Goal: Navigation & Orientation: Find specific page/section

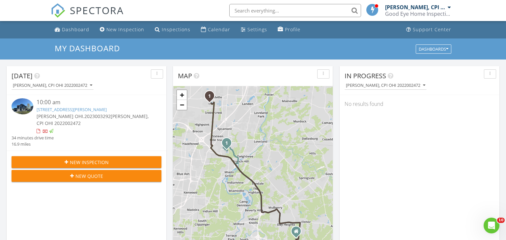
scroll to position [600, 506]
click at [76, 31] on div "Dashboard" at bounding box center [75, 29] width 27 height 6
click at [216, 31] on div "Calendar" at bounding box center [219, 29] width 22 height 6
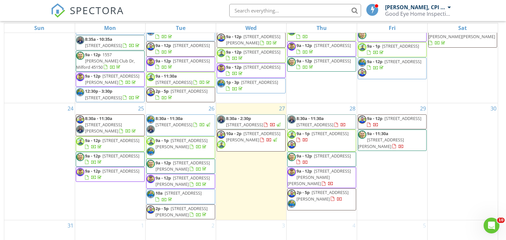
scroll to position [83, 0]
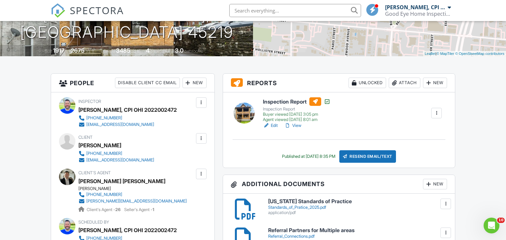
scroll to position [121, 0]
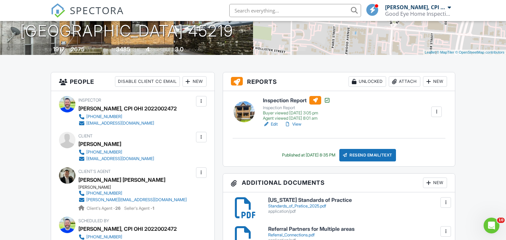
click at [298, 125] on link "View" at bounding box center [292, 124] width 17 height 7
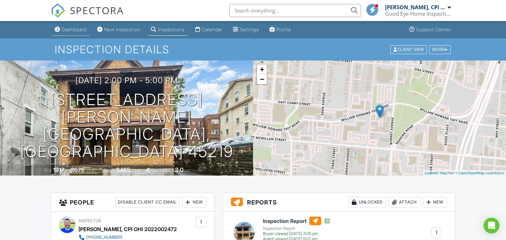
click at [76, 31] on div "Dashboard" at bounding box center [74, 30] width 25 height 6
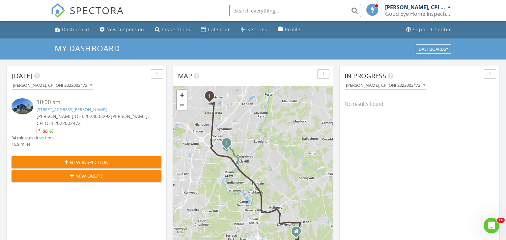
click at [83, 111] on link "8872 Dawning Dr, Mason, OH 45040" at bounding box center [72, 110] width 70 height 6
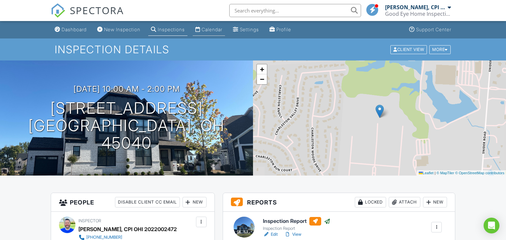
click at [220, 28] on div "Calendar" at bounding box center [212, 30] width 21 height 6
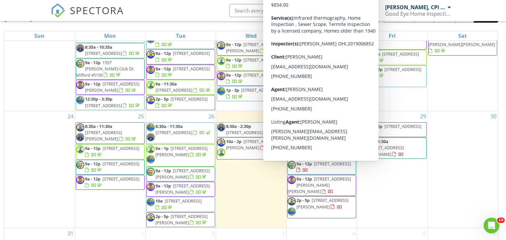
scroll to position [88, 0]
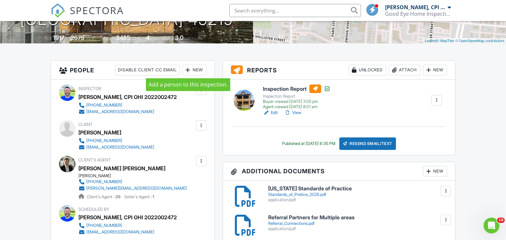
scroll to position [131, 0]
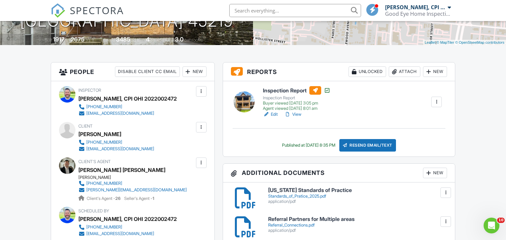
click at [300, 116] on link "View" at bounding box center [292, 114] width 17 height 7
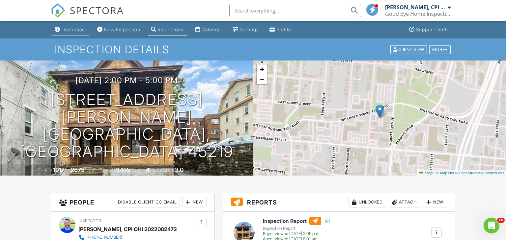
click at [79, 30] on div "Dashboard" at bounding box center [74, 30] width 25 height 6
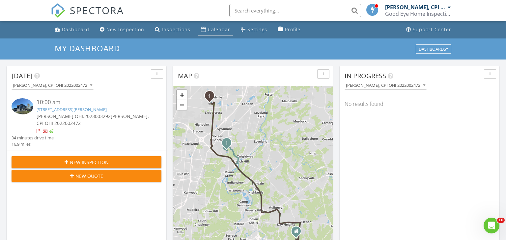
click at [221, 31] on div "Calendar" at bounding box center [219, 29] width 22 height 6
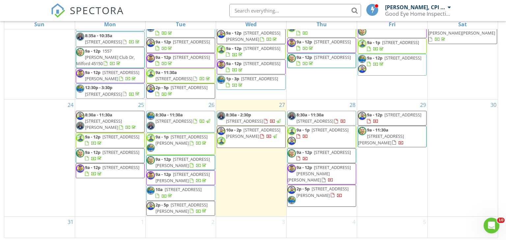
scroll to position [86, 0]
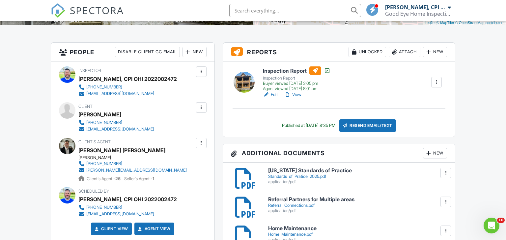
click at [297, 96] on link "View" at bounding box center [292, 95] width 17 height 7
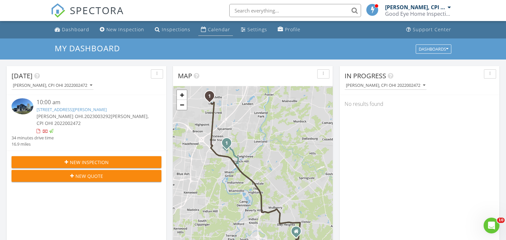
click at [221, 31] on div "Calendar" at bounding box center [219, 29] width 22 height 6
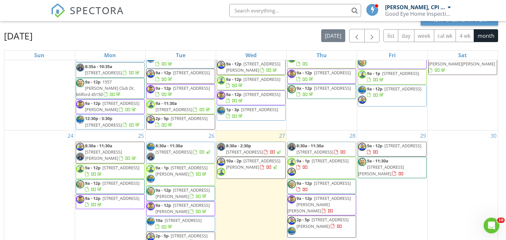
scroll to position [88, 0]
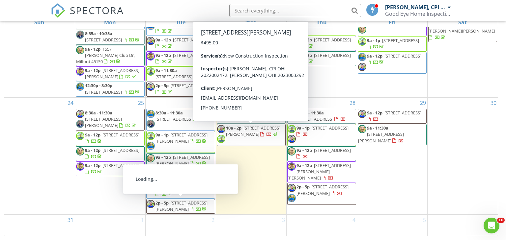
click at [180, 204] on span "[STREET_ADDRESS][PERSON_NAME]" at bounding box center [181, 206] width 52 height 12
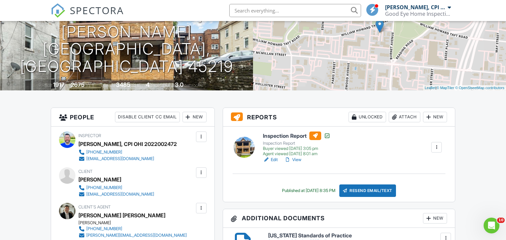
scroll to position [101, 0]
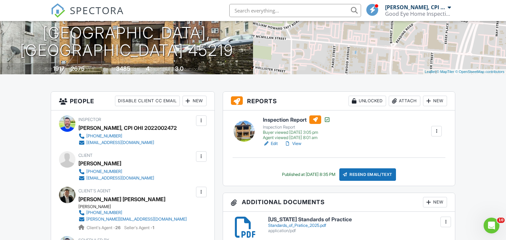
click at [296, 145] on link "View" at bounding box center [292, 144] width 17 height 7
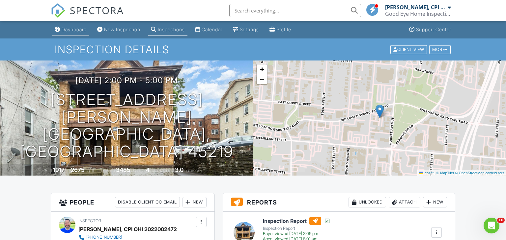
click at [77, 29] on div "Dashboard" at bounding box center [74, 30] width 25 height 6
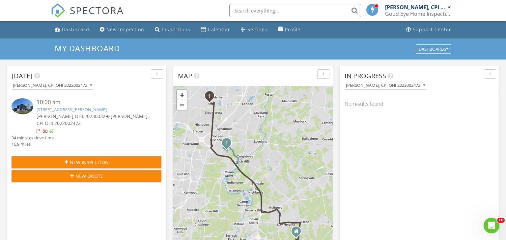
click at [82, 111] on link "[STREET_ADDRESS][PERSON_NAME]" at bounding box center [72, 110] width 70 height 6
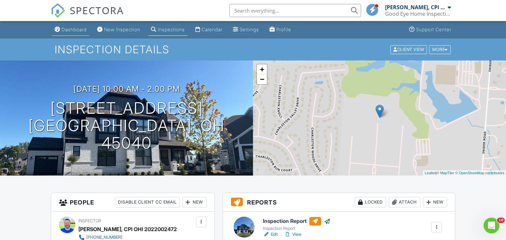
click at [76, 29] on div "Dashboard" at bounding box center [74, 30] width 25 height 6
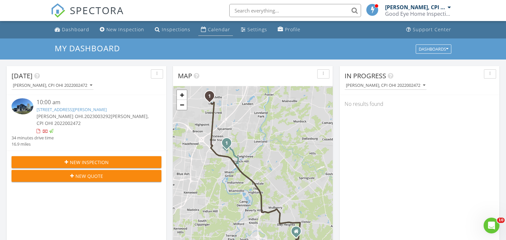
click at [212, 29] on div "Calendar" at bounding box center [219, 29] width 22 height 6
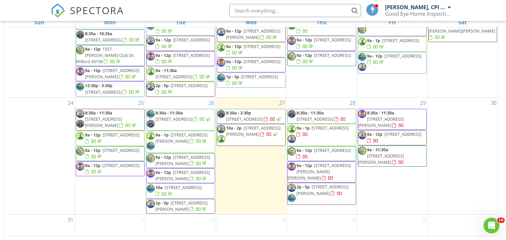
scroll to position [87, 0]
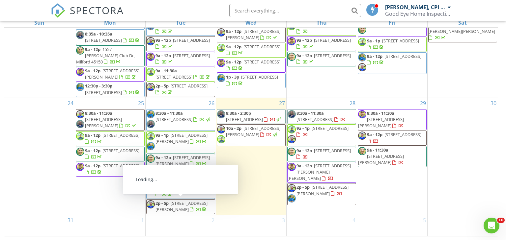
click at [179, 204] on span "[STREET_ADDRESS][PERSON_NAME]" at bounding box center [181, 207] width 52 height 12
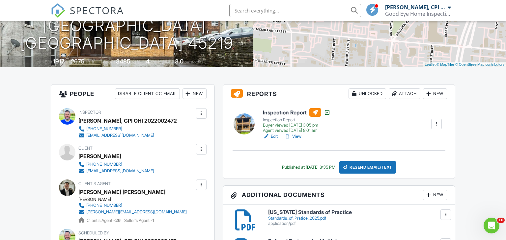
scroll to position [108, 0]
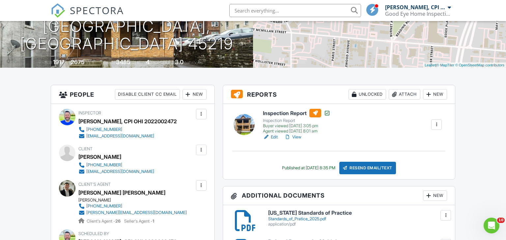
click at [301, 136] on link "View" at bounding box center [292, 137] width 17 height 7
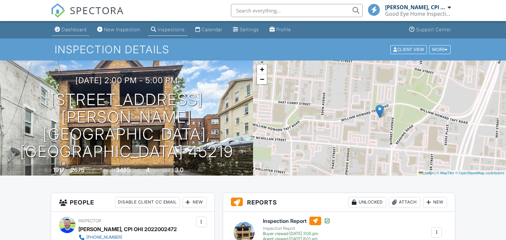
click at [78, 31] on div "Dashboard" at bounding box center [74, 30] width 25 height 6
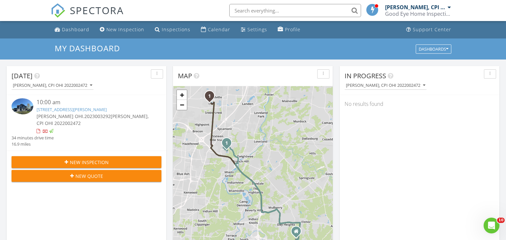
click at [449, 8] on div at bounding box center [449, 7] width 3 height 5
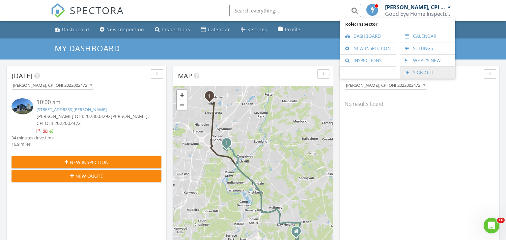
click at [420, 73] on link "Sign Out" at bounding box center [427, 73] width 49 height 12
